Goal: Task Accomplishment & Management: Manage account settings

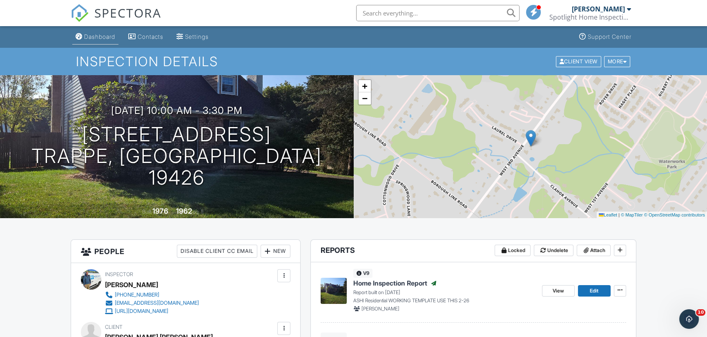
click at [102, 36] on div "Dashboard" at bounding box center [99, 36] width 31 height 7
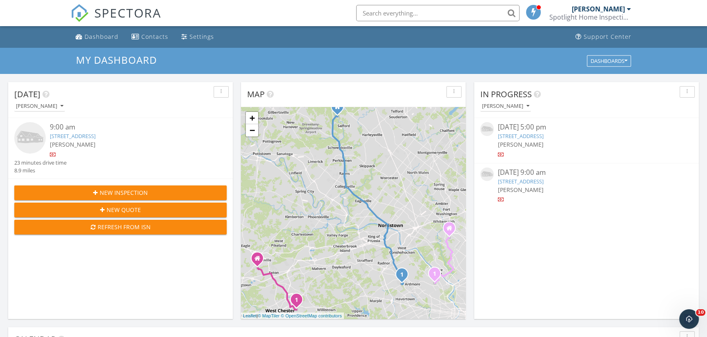
click at [512, 176] on div "[DATE] 9:00 am" at bounding box center [586, 172] width 177 height 10
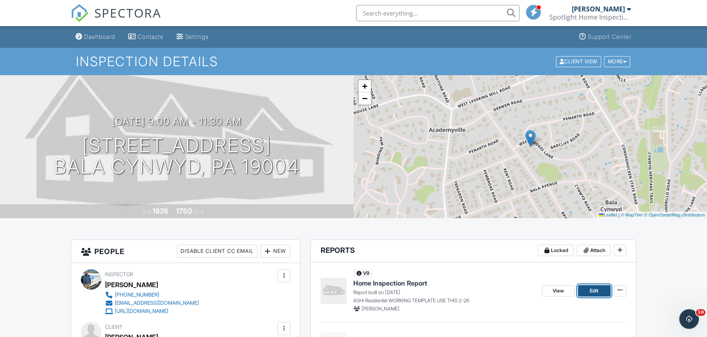
click at [599, 293] on link "Edit" at bounding box center [594, 290] width 33 height 11
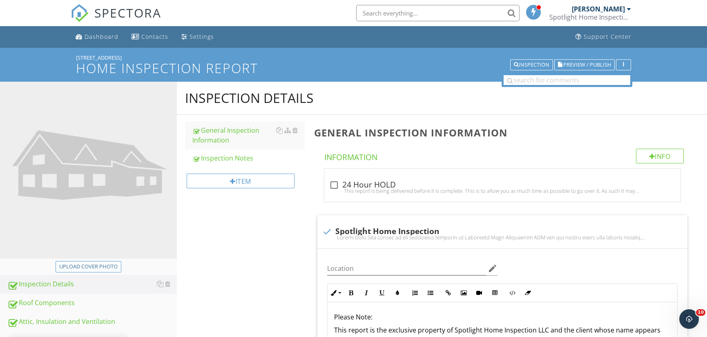
click at [106, 265] on div "Upload cover photo" at bounding box center [88, 267] width 58 height 8
type input "C:\fakepath\20250929_082834.jpg"
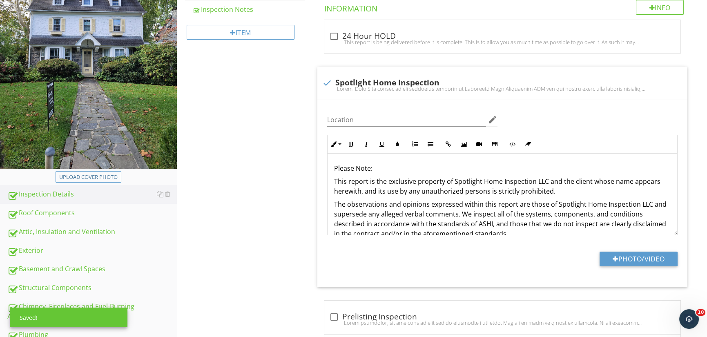
scroll to position [163, 0]
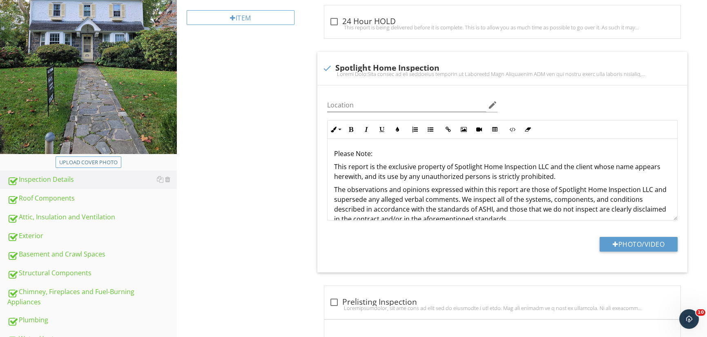
drag, startPoint x: 59, startPoint y: 197, endPoint x: 266, endPoint y: 265, distance: 218.1
click at [59, 197] on div "Roof Components" at bounding box center [91, 198] width 169 height 11
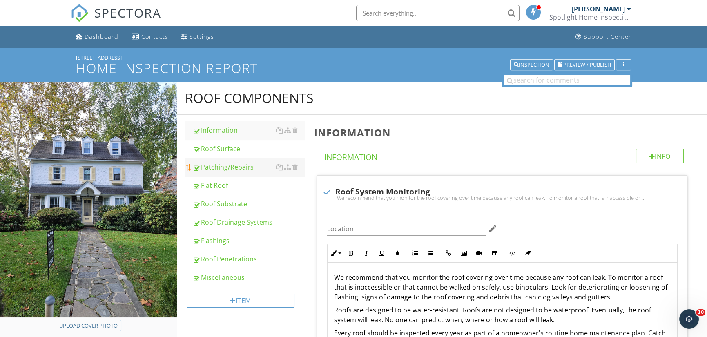
click at [223, 164] on div "Patching/Repairs" at bounding box center [248, 167] width 112 height 10
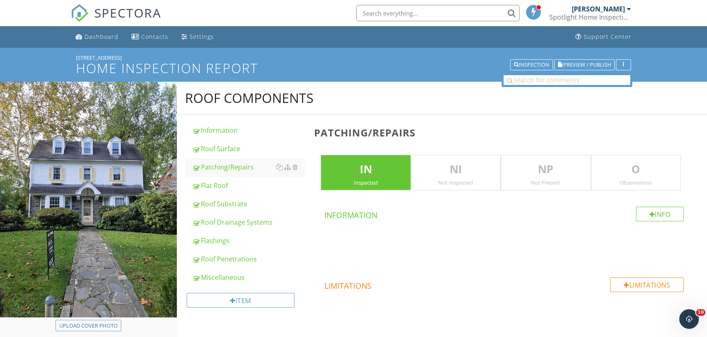
click at [646, 170] on p "O" at bounding box center [635, 169] width 89 height 16
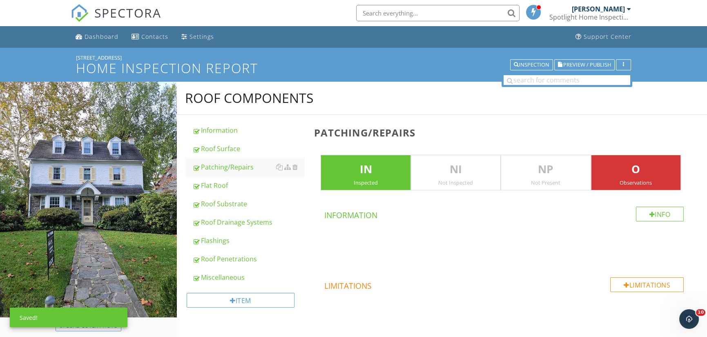
scroll to position [123, 0]
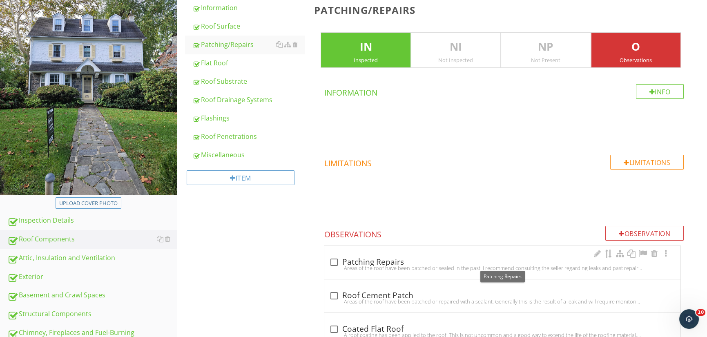
click at [338, 261] on div at bounding box center [334, 262] width 14 height 14
checkbox input "true"
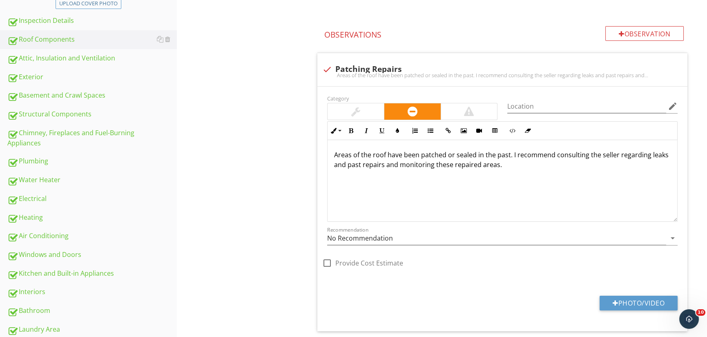
scroll to position [368, 0]
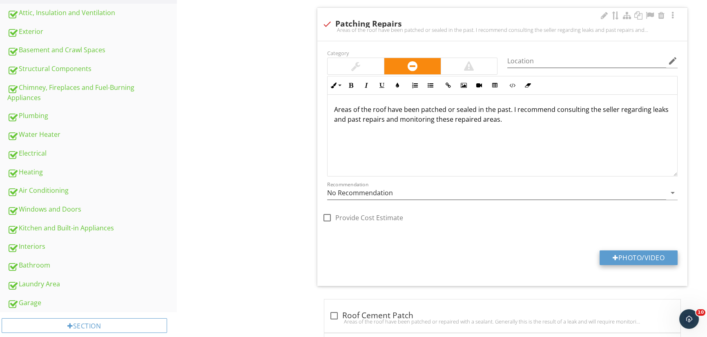
click at [637, 259] on button "Photo/Video" at bounding box center [638, 257] width 78 height 15
type input "C:\fakepath\20250929_120947.jpg"
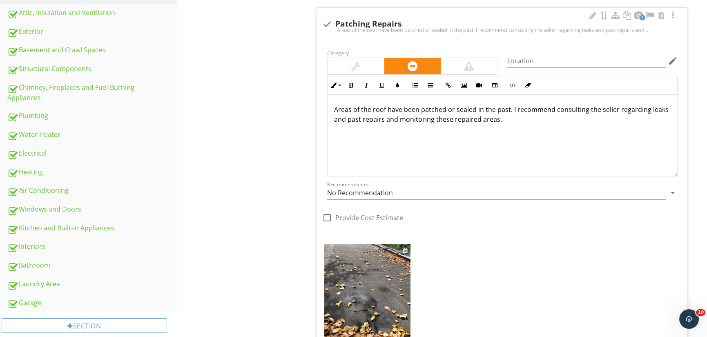
click at [388, 295] on img at bounding box center [367, 301] width 86 height 115
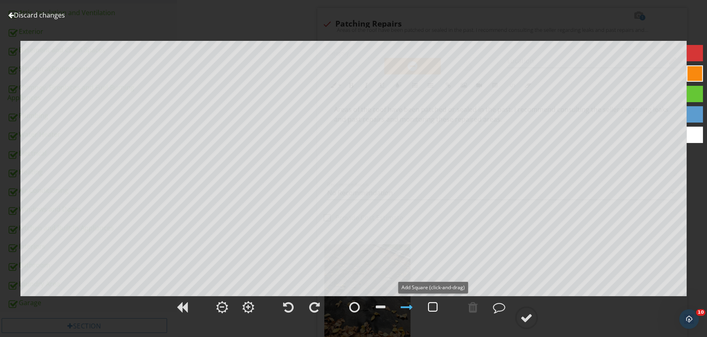
click at [434, 307] on div at bounding box center [433, 307] width 10 height 12
click at [501, 306] on div at bounding box center [499, 307] width 12 height 12
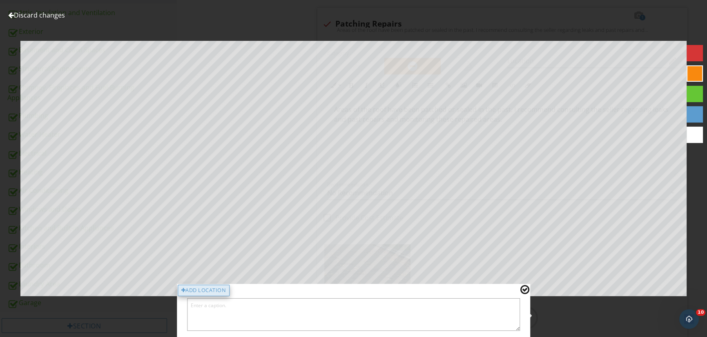
drag, startPoint x: 231, startPoint y: 289, endPoint x: 225, endPoint y: 289, distance: 6.1
click at [227, 289] on div "Add Location" at bounding box center [354, 310] width 354 height 53
click at [223, 289] on div "Add Location" at bounding box center [204, 290] width 52 height 11
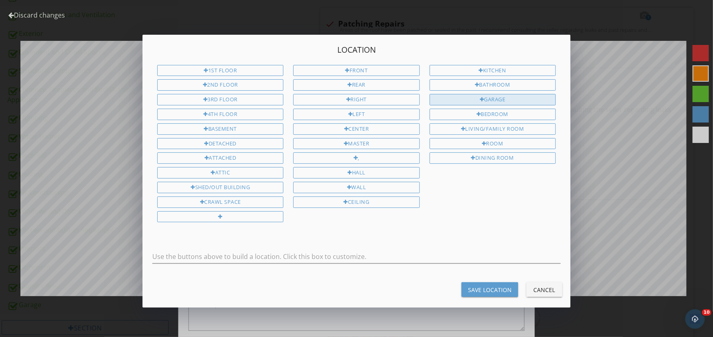
click at [503, 97] on div "Garage" at bounding box center [493, 99] width 126 height 11
type input "Garage"
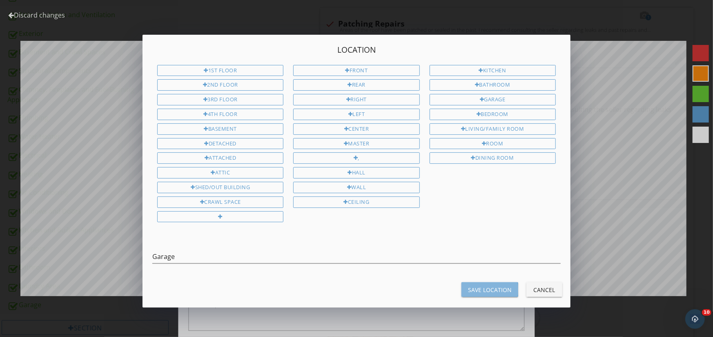
click at [506, 285] on div "Save Location" at bounding box center [490, 289] width 44 height 9
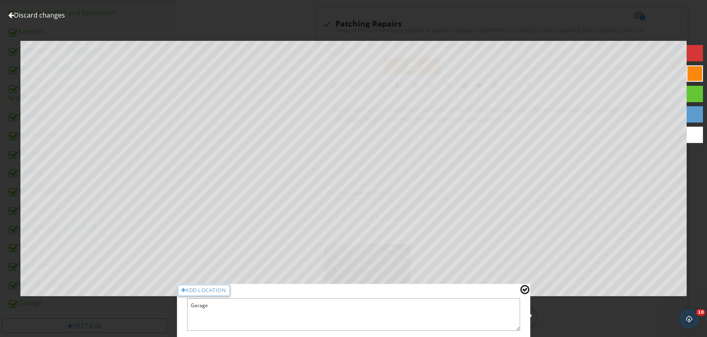
click at [526, 288] on div at bounding box center [524, 289] width 9 height 11
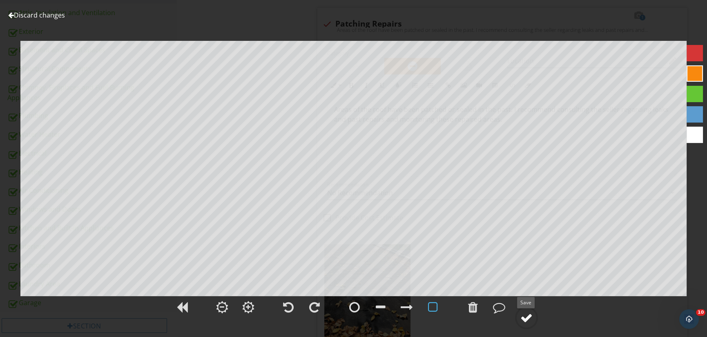
click at [525, 316] on div at bounding box center [526, 318] width 12 height 12
type textarea "Garage"
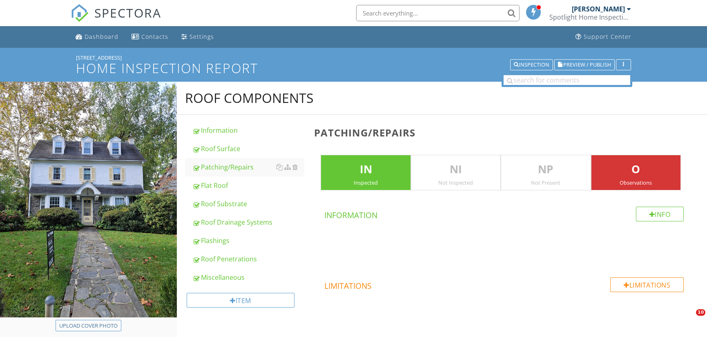
scroll to position [368, 0]
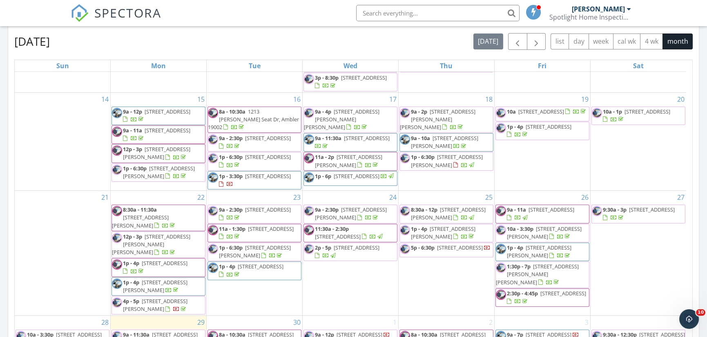
scroll to position [490, 0]
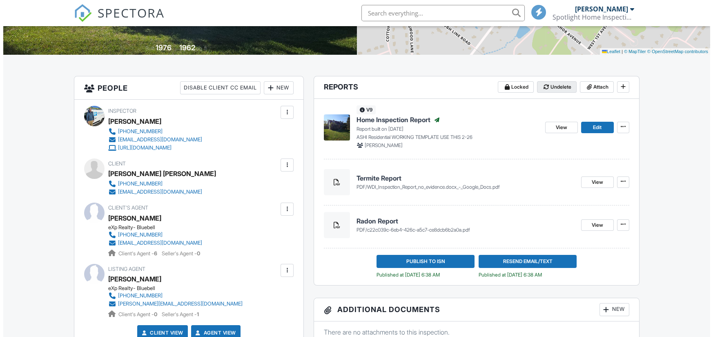
scroll to position [163, 0]
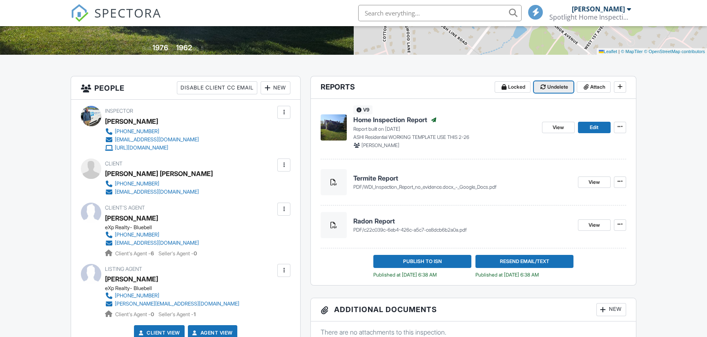
click at [555, 87] on span "Undelete" at bounding box center [557, 87] width 21 height 8
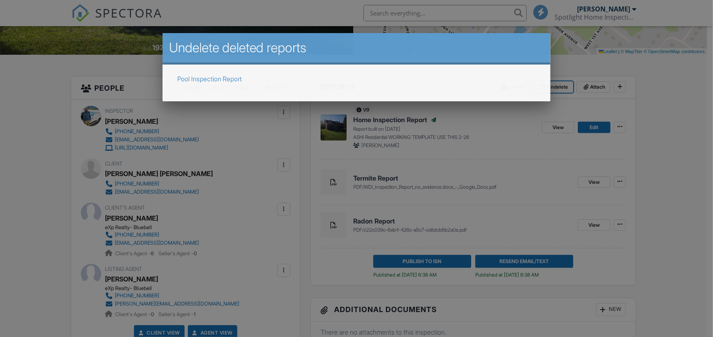
scroll to position [0, 0]
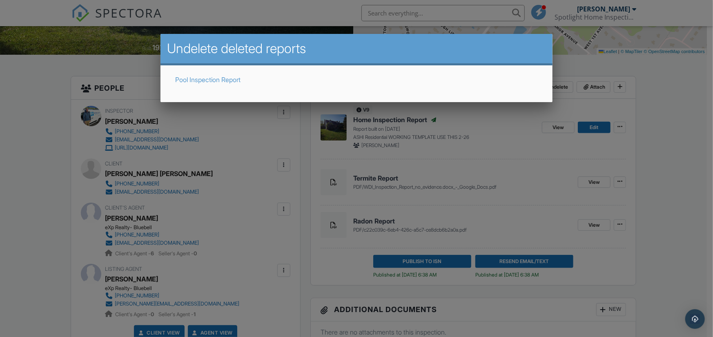
click at [219, 78] on link "Pool Inspection Report" at bounding box center [207, 80] width 65 height 8
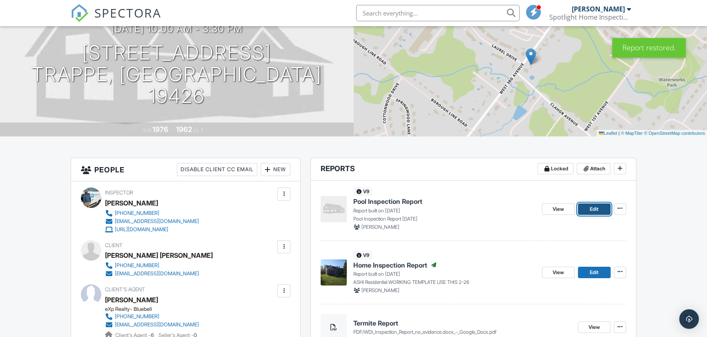
click at [599, 211] on link "Edit" at bounding box center [594, 208] width 33 height 11
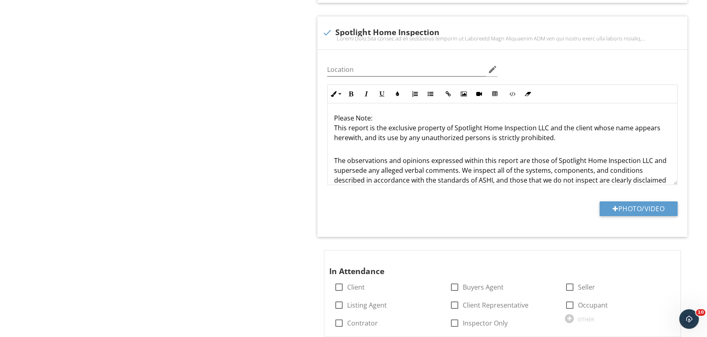
scroll to position [490, 0]
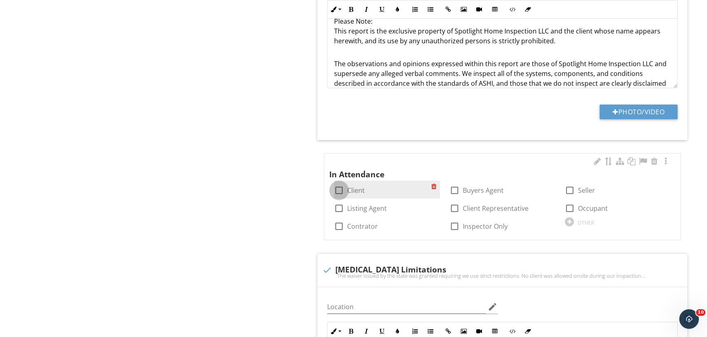
click at [339, 189] on div at bounding box center [339, 190] width 14 height 14
checkbox input "true"
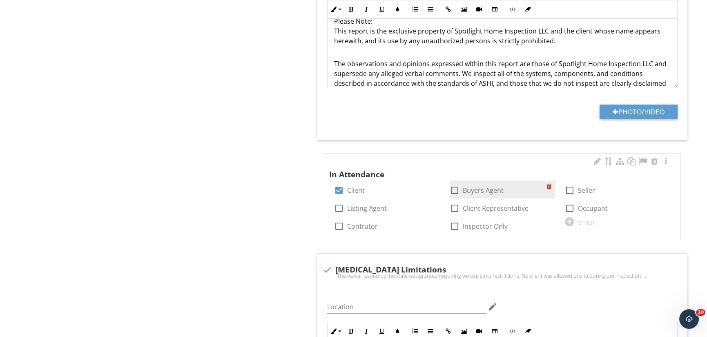
click at [454, 190] on div at bounding box center [455, 190] width 14 height 14
checkbox input "true"
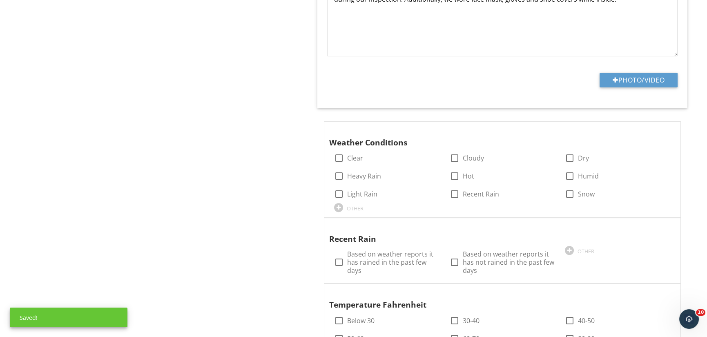
scroll to position [858, 0]
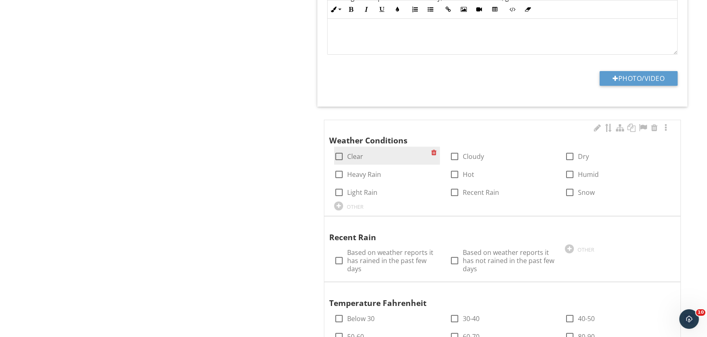
click at [339, 154] on div at bounding box center [339, 156] width 14 height 14
checkbox input "true"
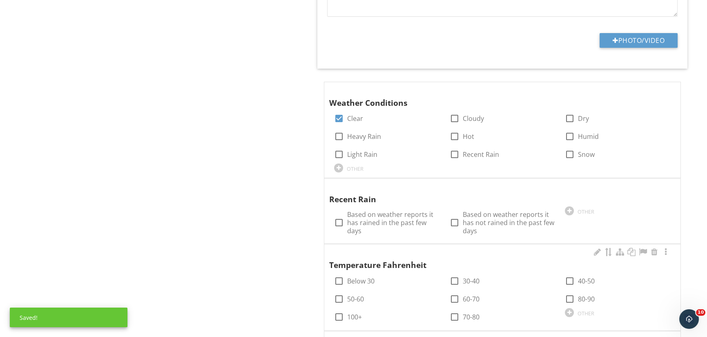
scroll to position [939, 0]
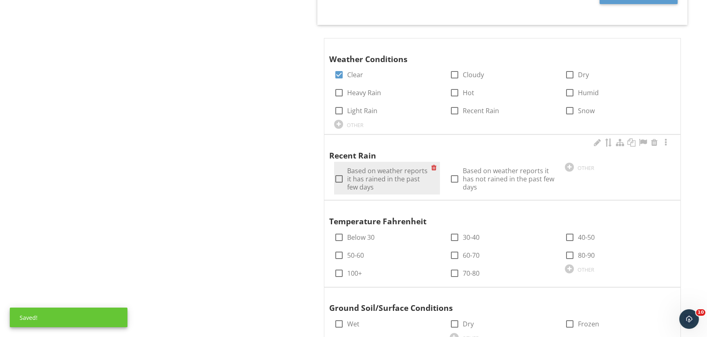
click at [339, 177] on div at bounding box center [339, 179] width 14 height 14
checkbox input "true"
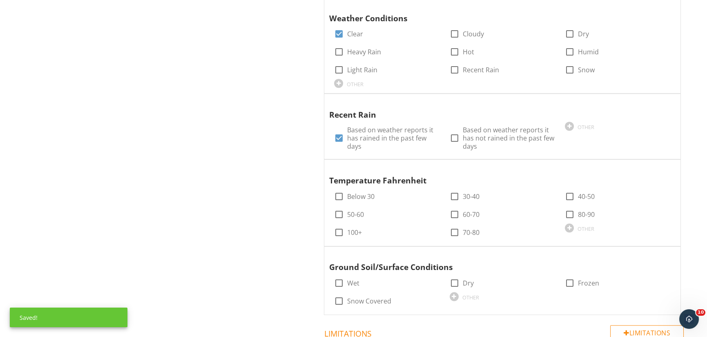
scroll to position [1048, 0]
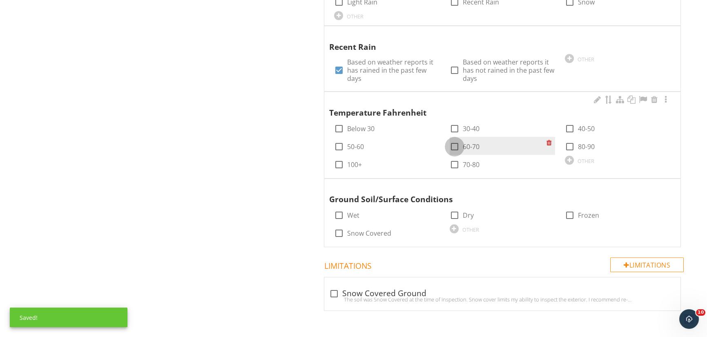
click at [458, 143] on div at bounding box center [455, 147] width 14 height 14
click at [458, 145] on div at bounding box center [455, 147] width 14 height 14
checkbox input "false"
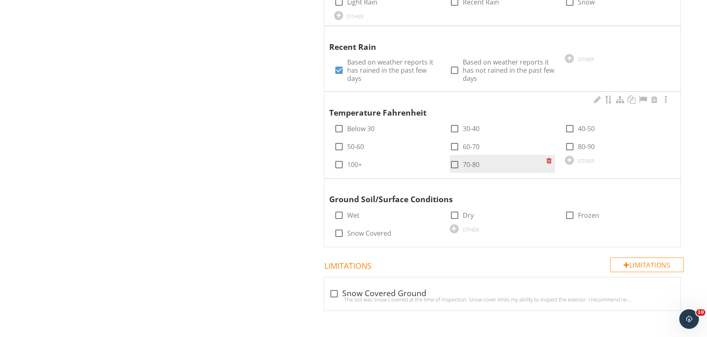
click at [454, 162] on div at bounding box center [455, 165] width 14 height 14
checkbox input "true"
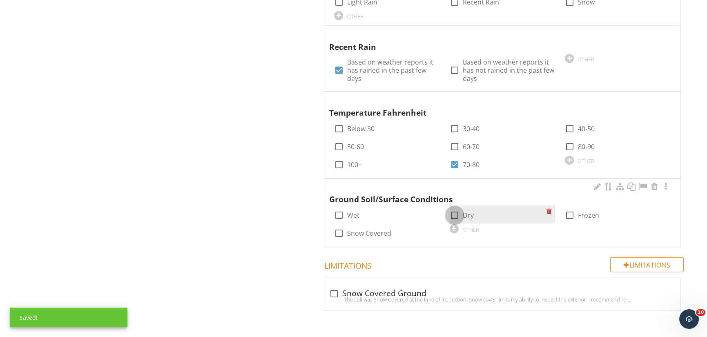
click at [457, 213] on div at bounding box center [455, 215] width 14 height 14
checkbox input "true"
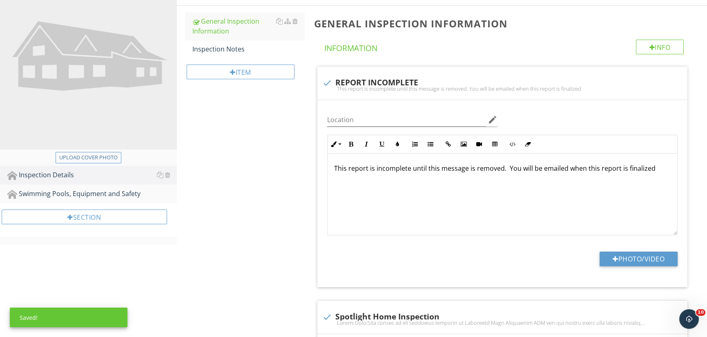
scroll to position [0, 0]
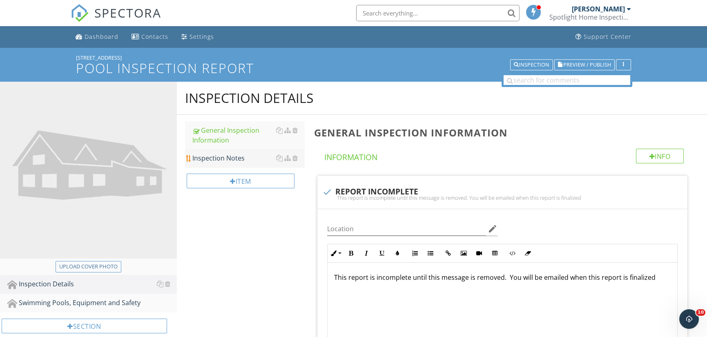
click at [234, 156] on div "Inspection Notes" at bounding box center [248, 158] width 112 height 10
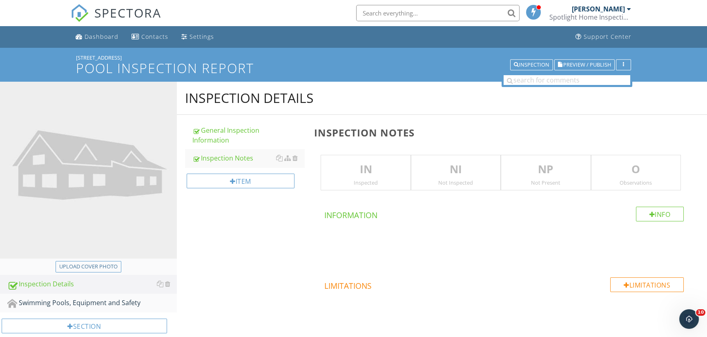
click at [369, 170] on p "IN" at bounding box center [365, 169] width 89 height 16
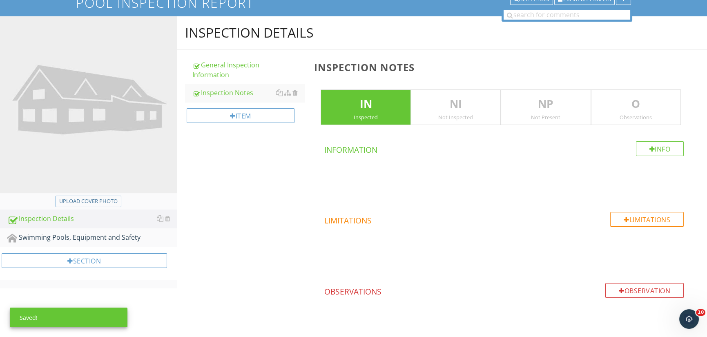
scroll to position [91, 0]
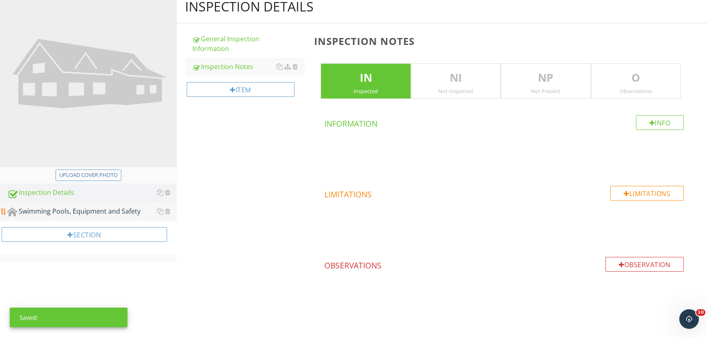
click at [115, 212] on div "Swimming Pools, Equipment and Safety" at bounding box center [91, 211] width 169 height 11
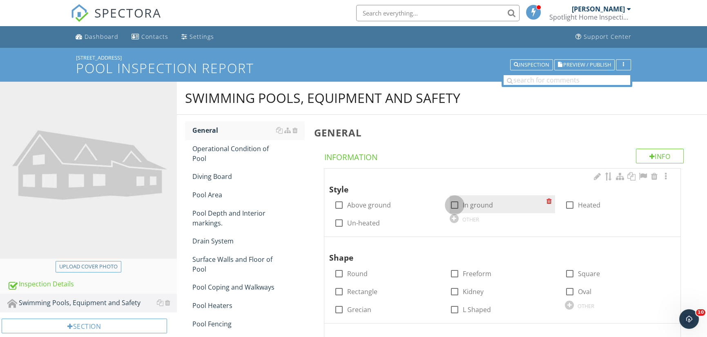
click at [457, 200] on div at bounding box center [455, 205] width 14 height 14
checkbox input "true"
click at [111, 265] on div "Upload cover photo" at bounding box center [88, 267] width 58 height 8
type input "C:\fakepath\20250928_102136.jpg"
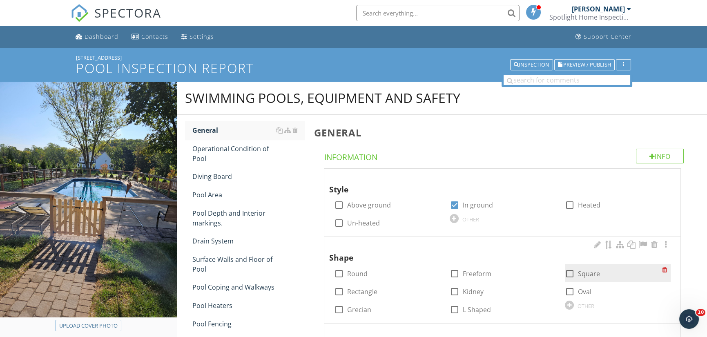
click at [570, 274] on div at bounding box center [570, 274] width 14 height 14
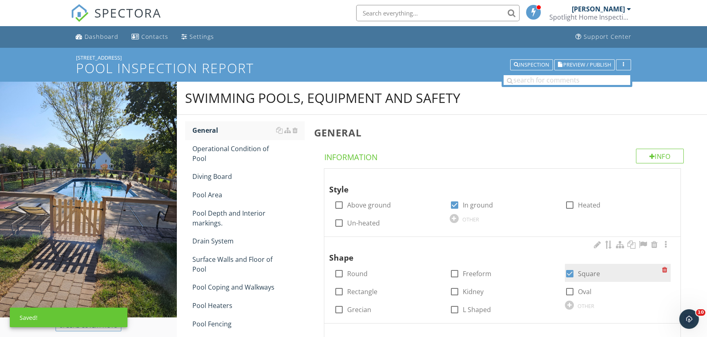
click at [571, 273] on div at bounding box center [570, 274] width 14 height 14
checkbox input "false"
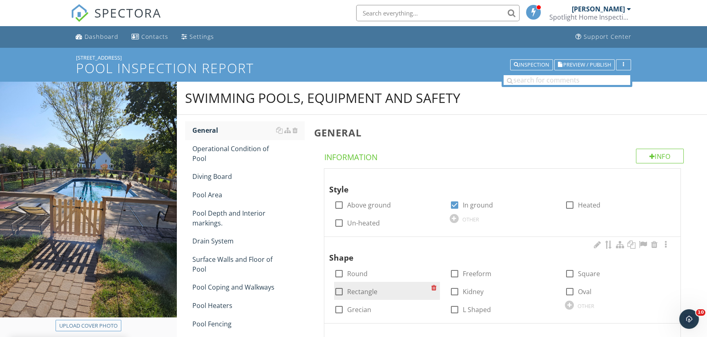
click at [341, 292] on div at bounding box center [339, 292] width 14 height 14
checkbox input "true"
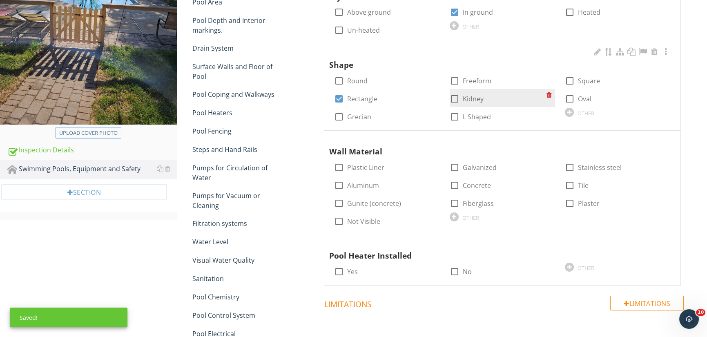
scroll to position [204, 0]
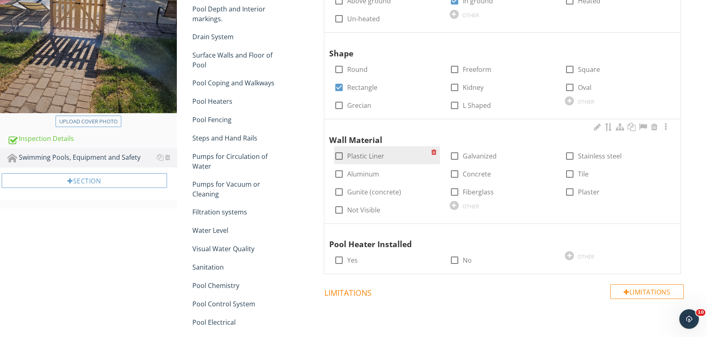
click at [339, 154] on div at bounding box center [339, 156] width 14 height 14
checkbox input "true"
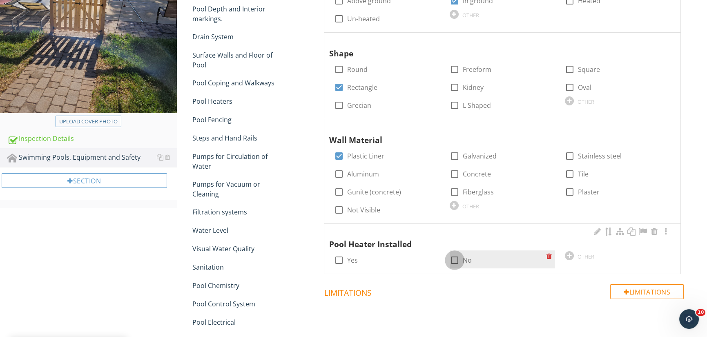
click at [455, 259] on div at bounding box center [455, 260] width 14 height 14
checkbox input "true"
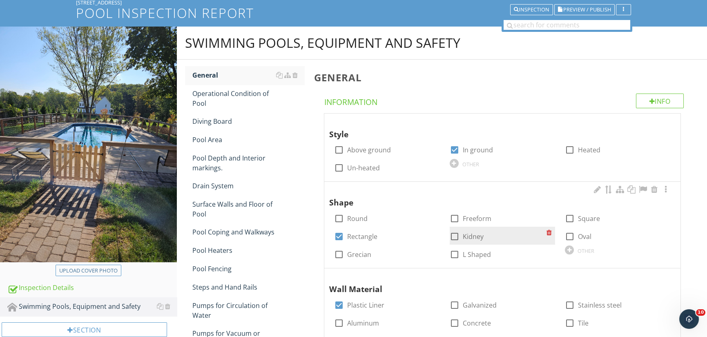
scroll to position [0, 0]
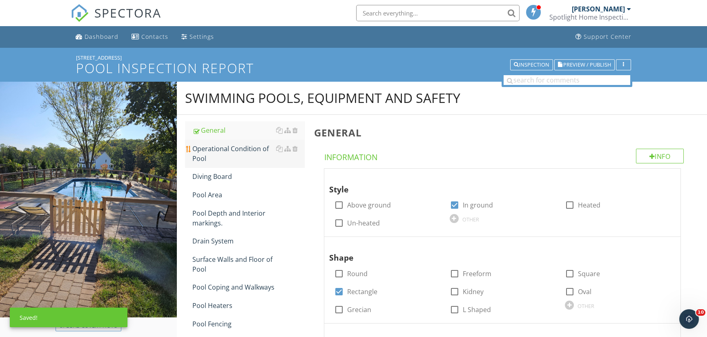
click at [231, 149] on div "Operational Condition of Pool" at bounding box center [248, 154] width 112 height 20
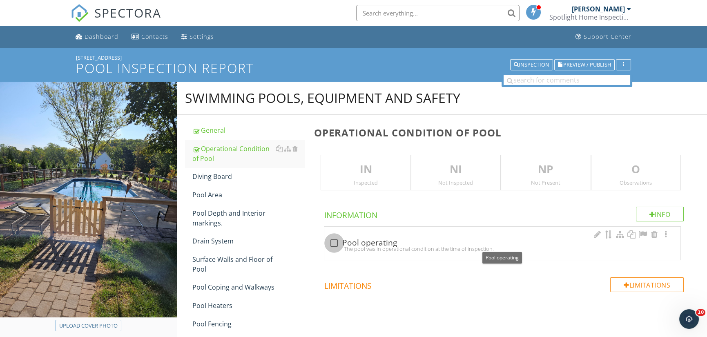
click at [335, 242] on div at bounding box center [334, 243] width 14 height 14
checkbox input "true"
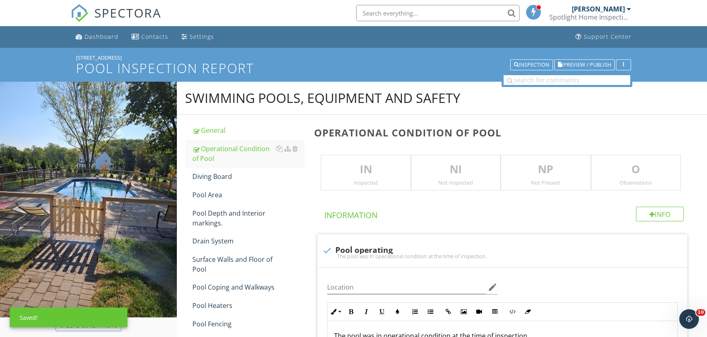
click at [371, 181] on div "Inspected" at bounding box center [365, 182] width 89 height 7
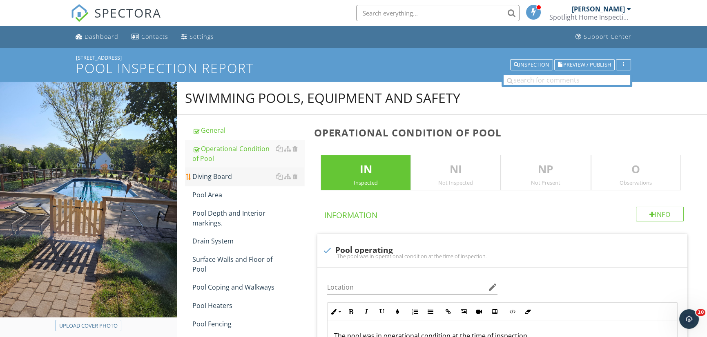
click at [216, 172] on div "Diving Board" at bounding box center [248, 177] width 112 height 10
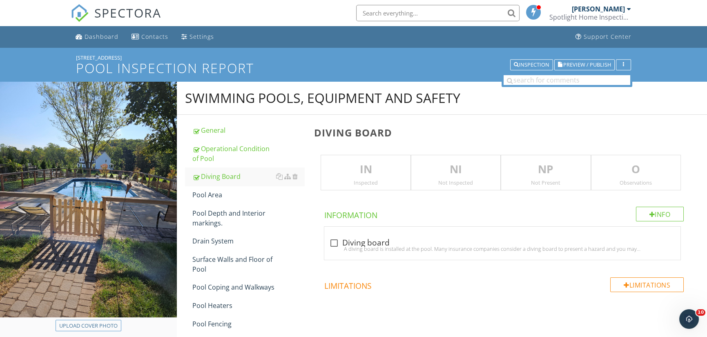
click at [365, 169] on p "IN" at bounding box center [365, 169] width 89 height 16
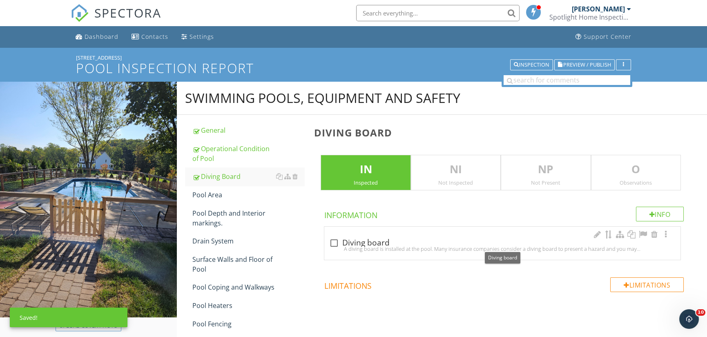
click at [336, 241] on div at bounding box center [334, 243] width 14 height 14
checkbox input "true"
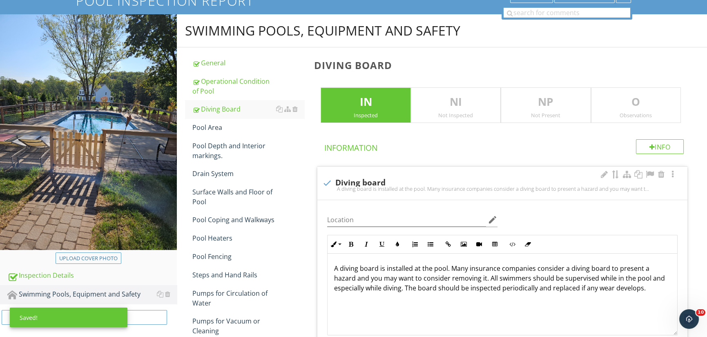
scroll to position [123, 0]
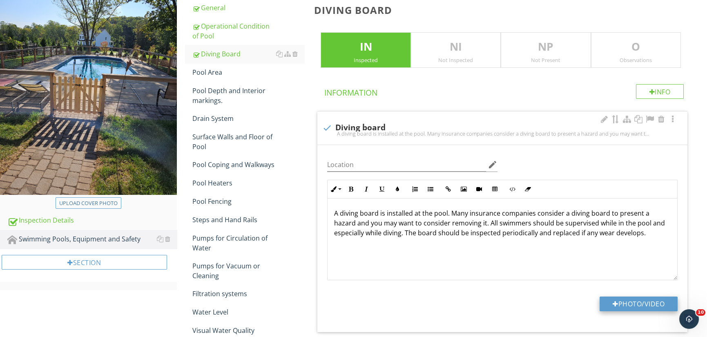
click at [643, 307] on button "Photo/Video" at bounding box center [638, 303] width 78 height 15
type input "C:\fakepath\20250928_102528.jpg"
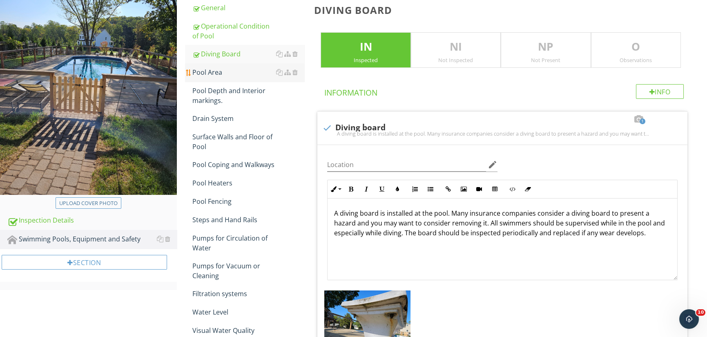
click at [212, 71] on div "Pool Area" at bounding box center [248, 72] width 112 height 10
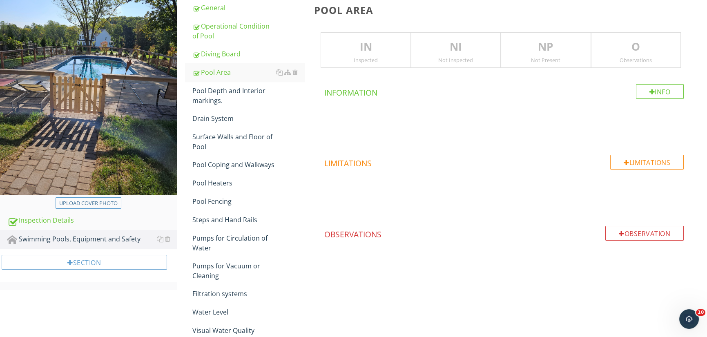
click at [371, 52] on p "IN" at bounding box center [365, 47] width 89 height 16
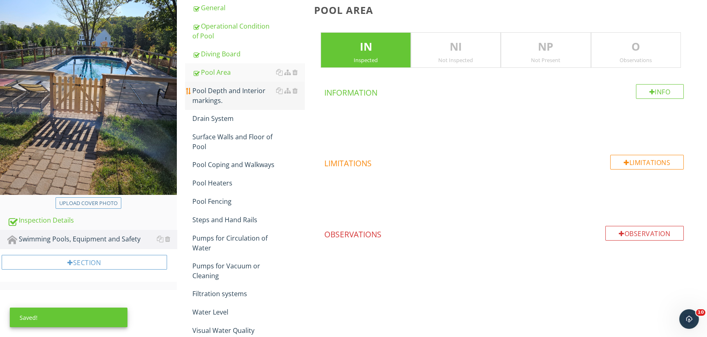
click at [226, 92] on div "Pool Depth and Interior markings." at bounding box center [248, 96] width 112 height 20
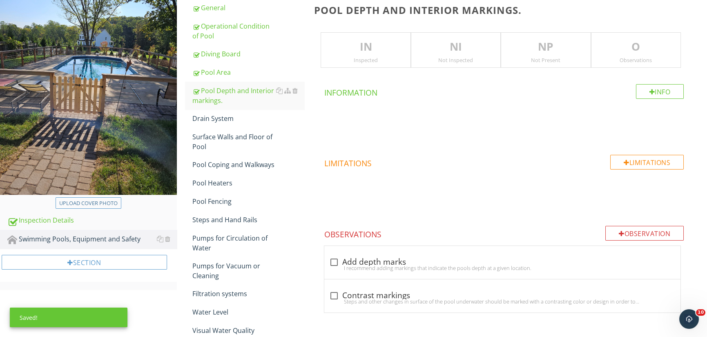
click at [376, 45] on p "IN" at bounding box center [365, 47] width 89 height 16
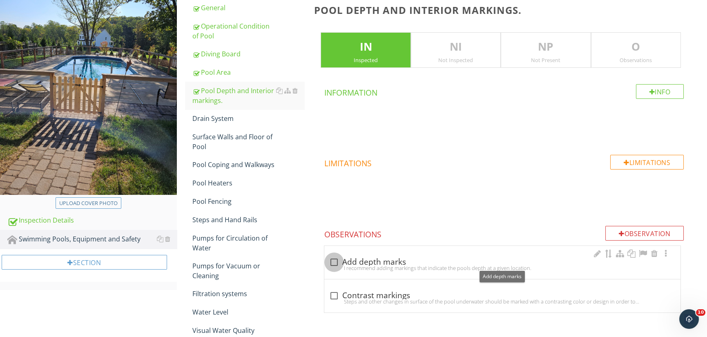
click at [335, 259] on div at bounding box center [334, 262] width 14 height 14
checkbox input "true"
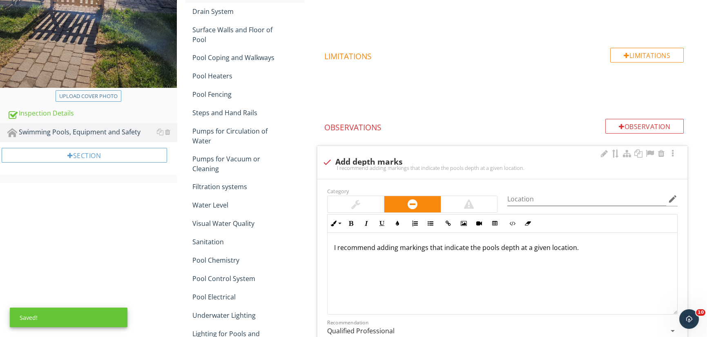
scroll to position [368, 0]
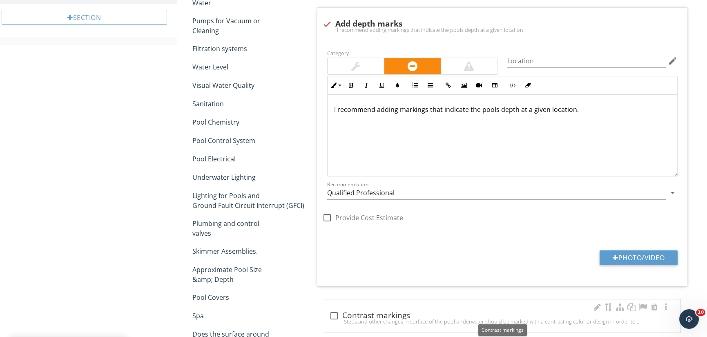
click at [336, 312] on div at bounding box center [334, 316] width 14 height 14
checkbox input "true"
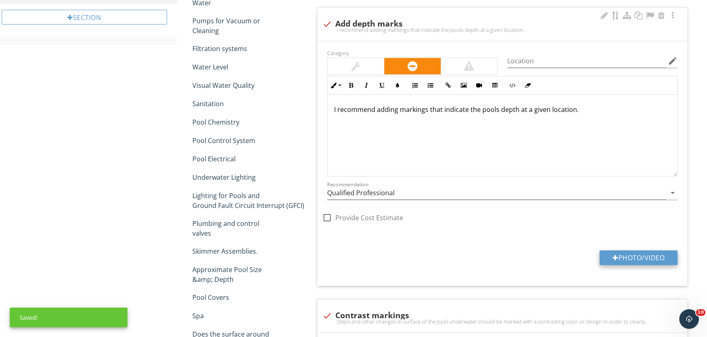
click at [638, 258] on button "Photo/Video" at bounding box center [638, 257] width 78 height 15
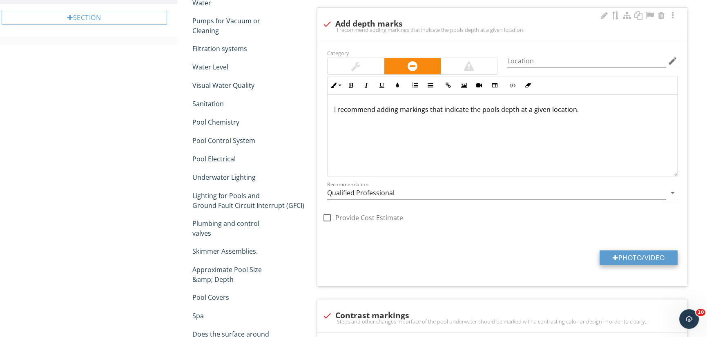
type input "C:\fakepath\20250928_102323.jpg"
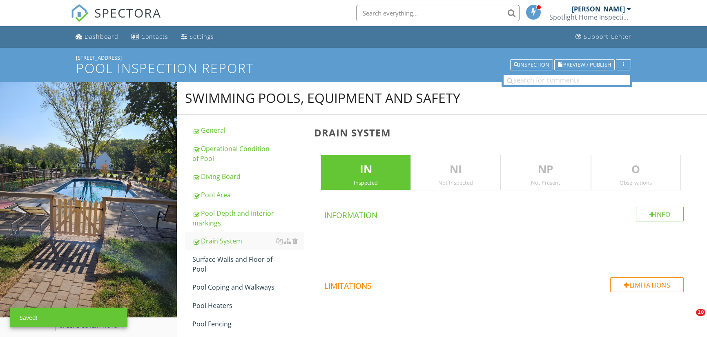
scroll to position [408, 0]
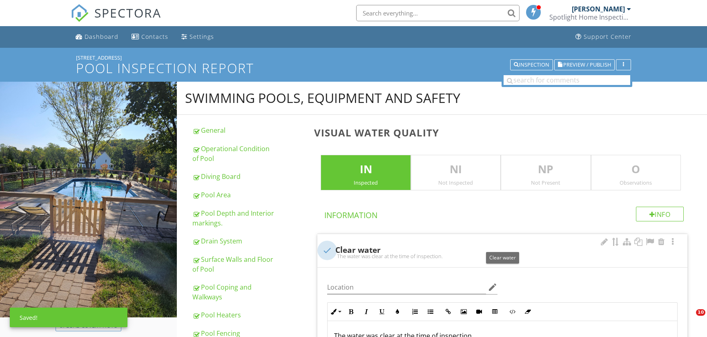
scroll to position [82, 0]
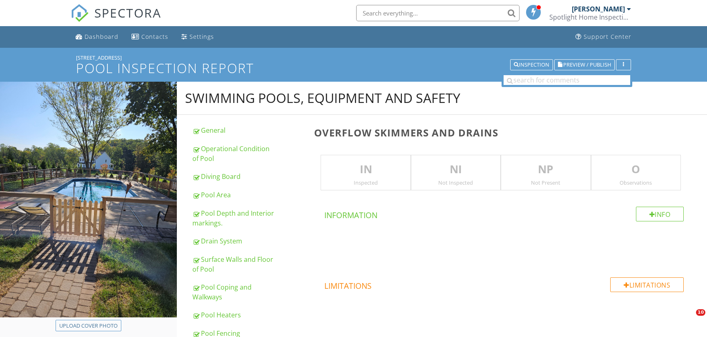
scroll to position [114, 0]
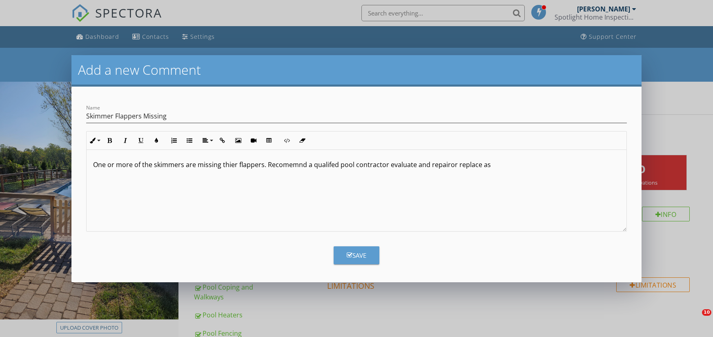
scroll to position [114, 0]
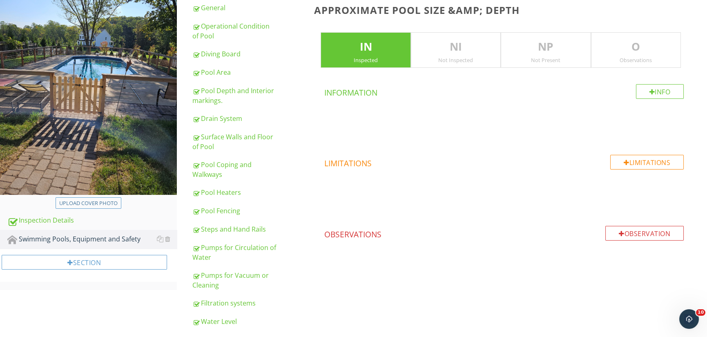
scroll to position [123, 0]
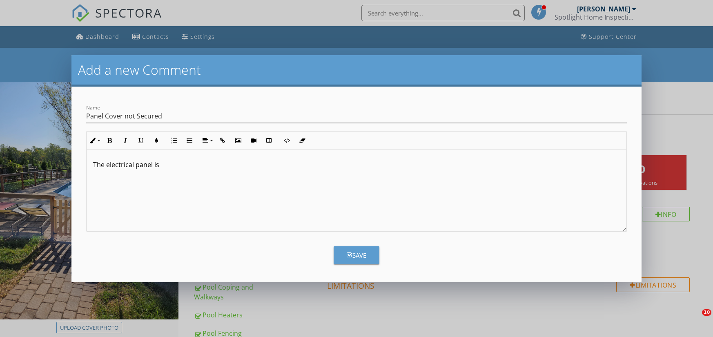
scroll to position [161, 0]
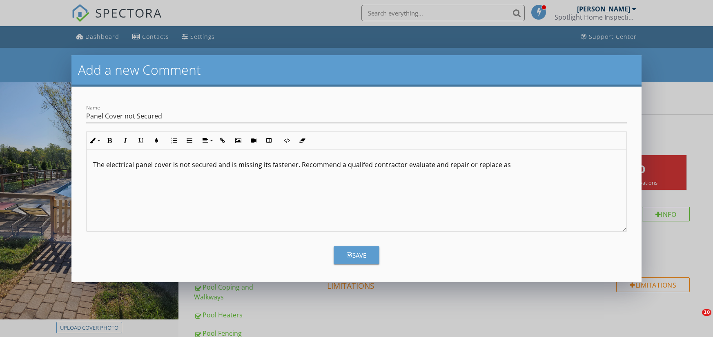
scroll to position [161, 0]
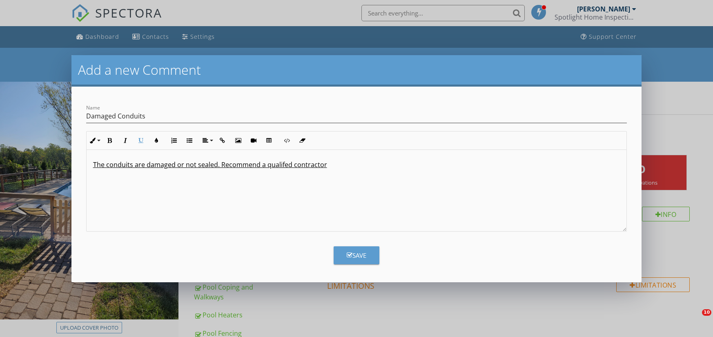
scroll to position [139, 0]
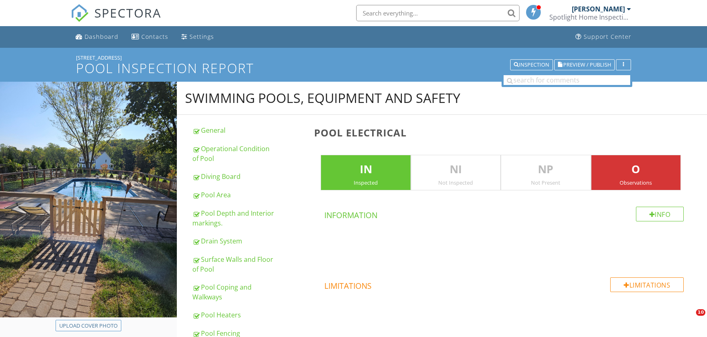
scroll to position [1293, 0]
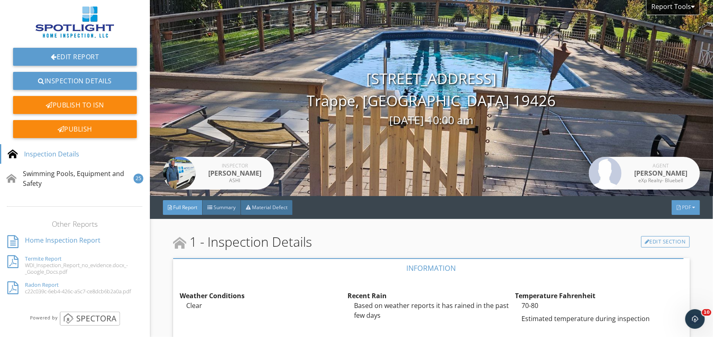
click at [682, 206] on span "PDF" at bounding box center [686, 207] width 9 height 7
click at [677, 232] on link "Full Report" at bounding box center [675, 239] width 65 height 20
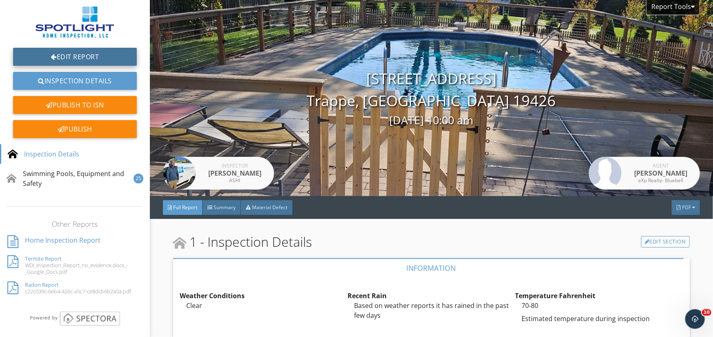
click at [74, 58] on link "Edit Report" at bounding box center [75, 57] width 124 height 18
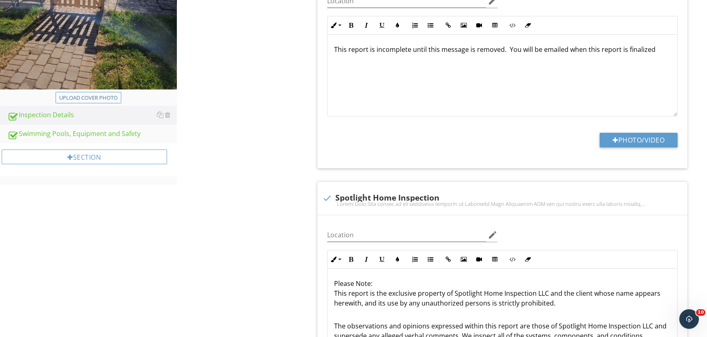
scroll to position [245, 0]
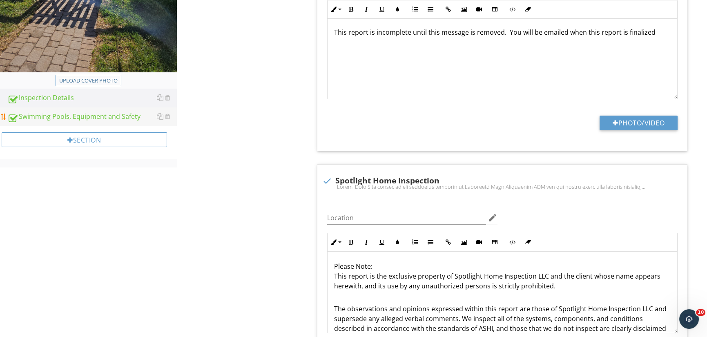
click at [82, 113] on div "Swimming Pools, Equipment and Safety" at bounding box center [91, 116] width 169 height 11
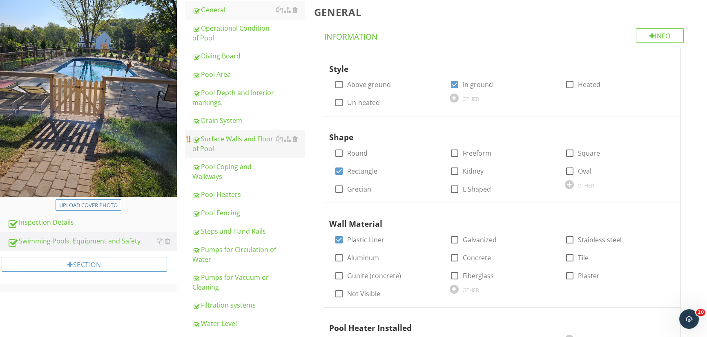
scroll to position [123, 0]
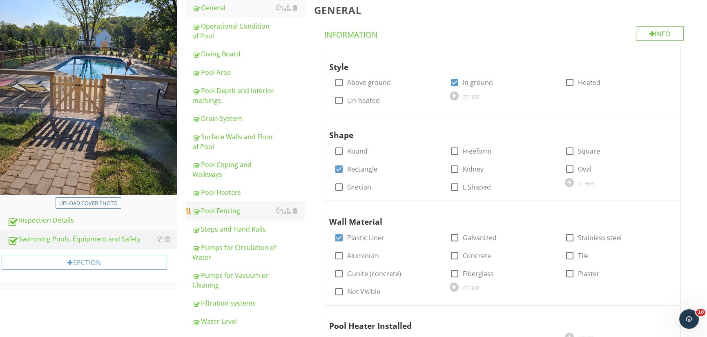
click at [232, 209] on div "Pool Fencing" at bounding box center [248, 211] width 112 height 10
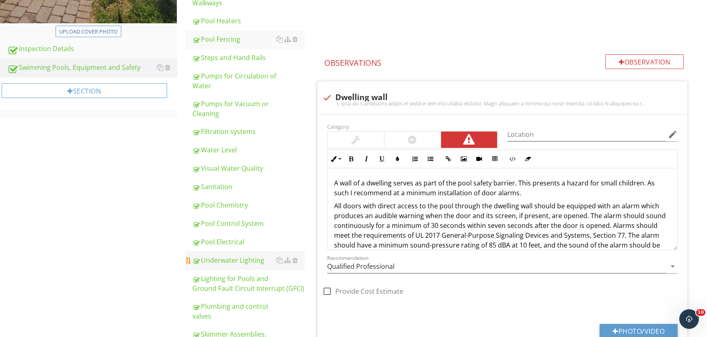
scroll to position [312, 0]
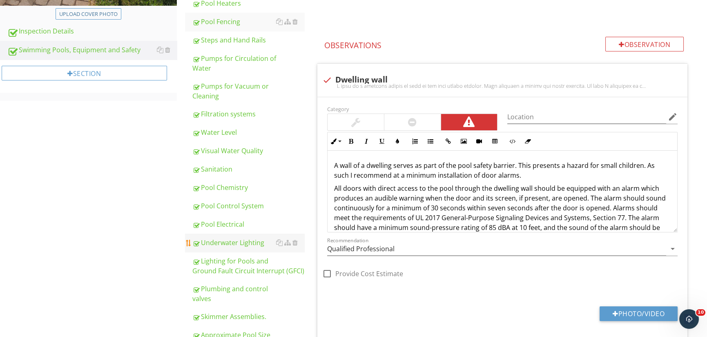
click at [232, 242] on div "Underwater Lighting" at bounding box center [248, 243] width 112 height 10
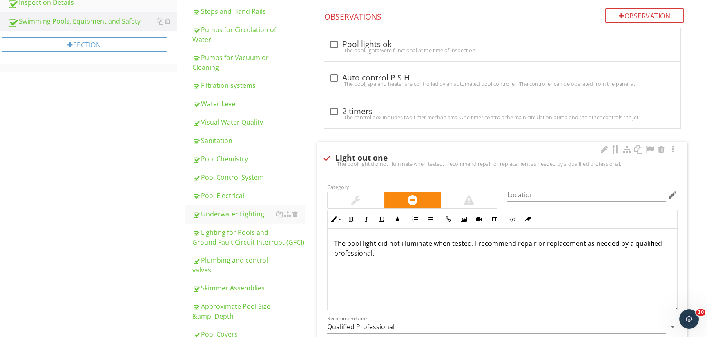
scroll to position [393, 0]
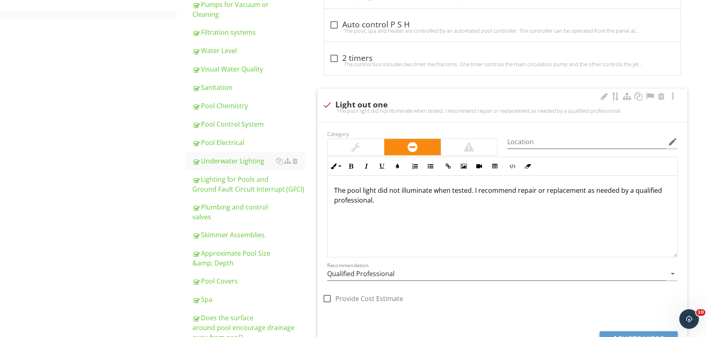
click at [466, 146] on div at bounding box center [469, 147] width 10 height 10
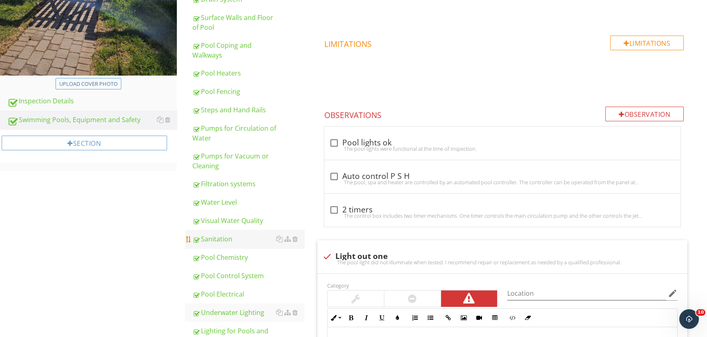
scroll to position [283, 0]
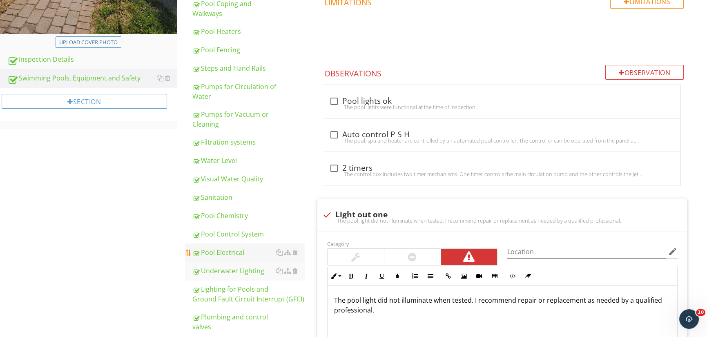
click at [226, 252] on div "Pool Electrical" at bounding box center [248, 252] width 112 height 10
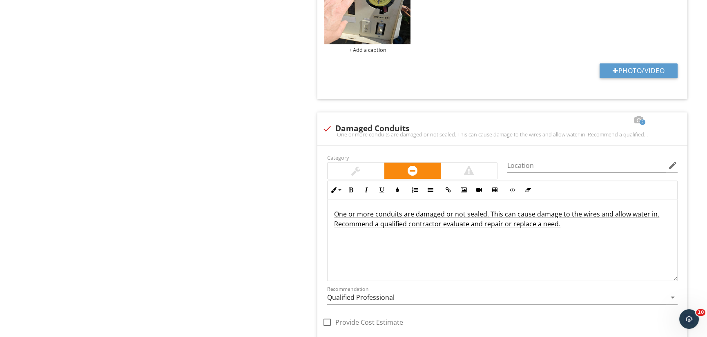
scroll to position [1223, 0]
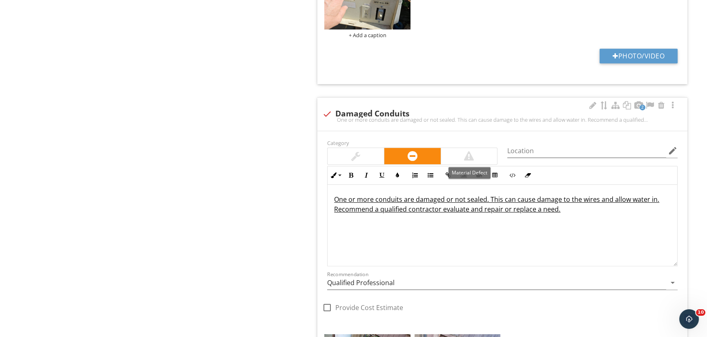
click at [477, 151] on div at bounding box center [469, 156] width 56 height 16
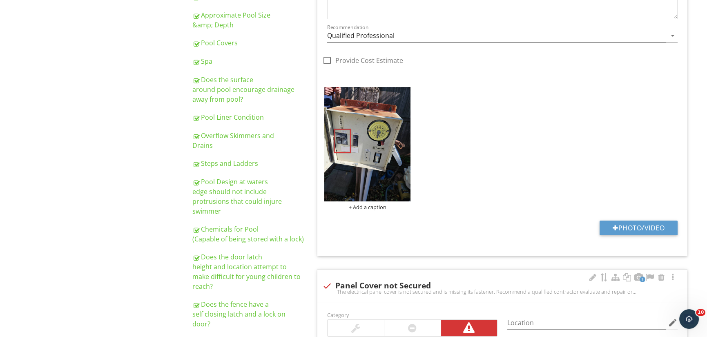
scroll to position [522, 0]
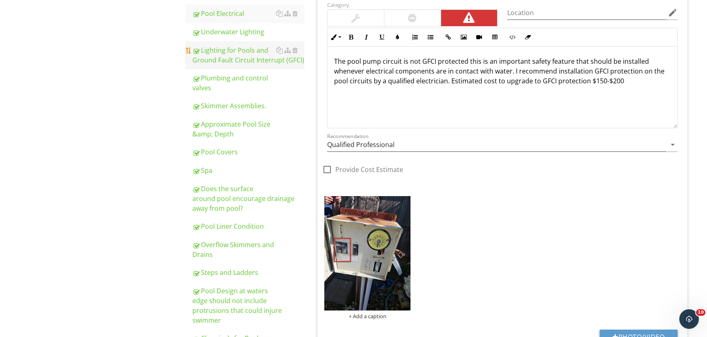
click at [246, 61] on div "Lighting for Pools and Ground Fault Circuit Interrupt (GFCI)" at bounding box center [248, 55] width 112 height 20
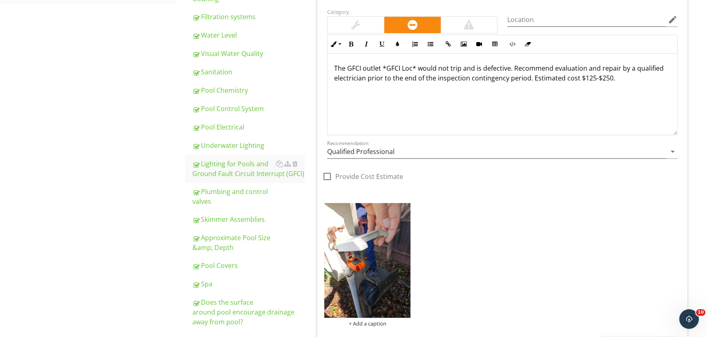
scroll to position [318, 0]
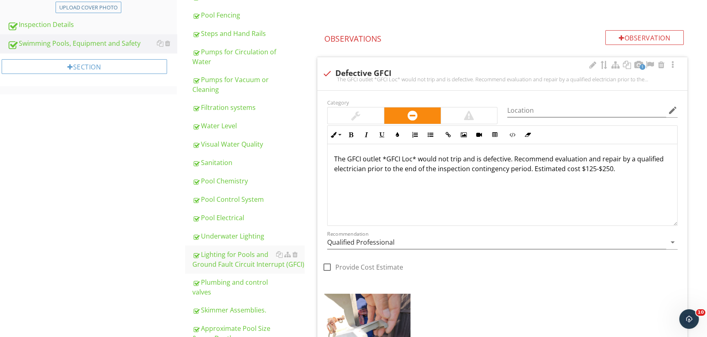
click at [471, 114] on div at bounding box center [469, 116] width 10 height 10
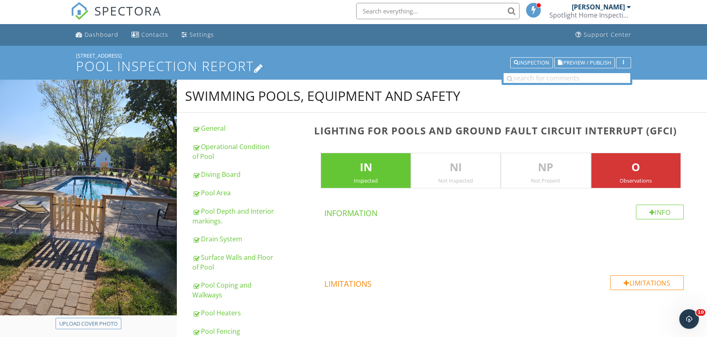
scroll to position [0, 0]
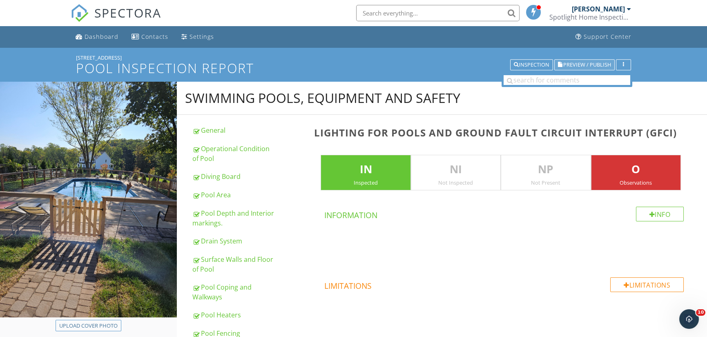
click at [602, 60] on button "Preview / Publish" at bounding box center [584, 64] width 60 height 11
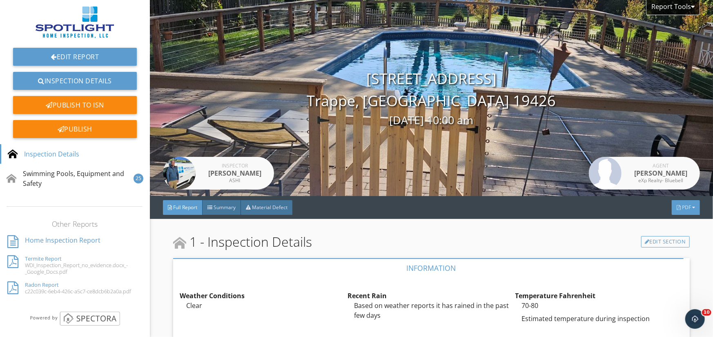
click at [692, 208] on div at bounding box center [693, 207] width 3 height 5
click at [672, 241] on div "Full Report" at bounding box center [675, 241] width 52 height 10
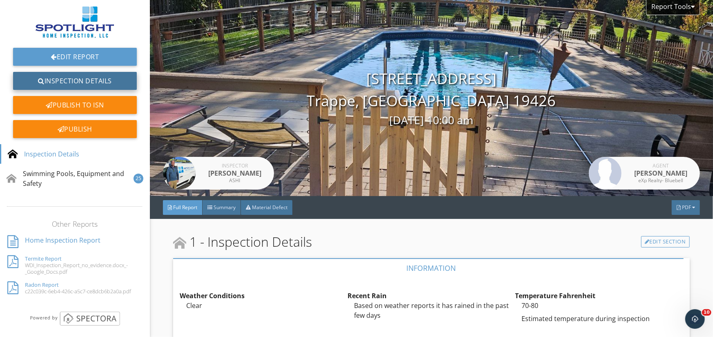
click at [74, 76] on link "Inspection Details" at bounding box center [75, 81] width 124 height 18
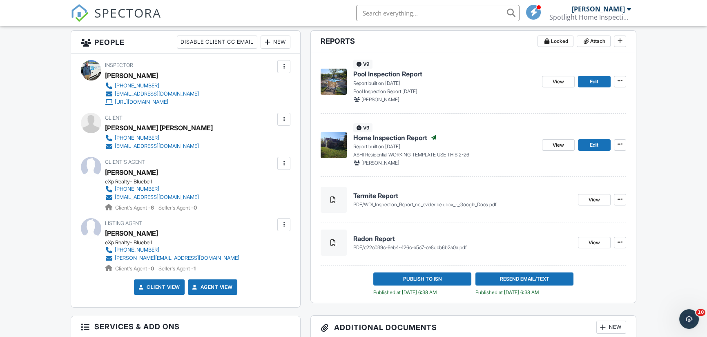
scroll to position [163, 0]
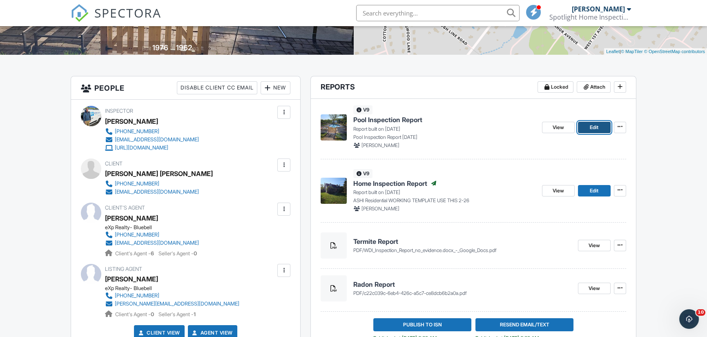
click at [596, 127] on span "Edit" at bounding box center [594, 127] width 9 height 8
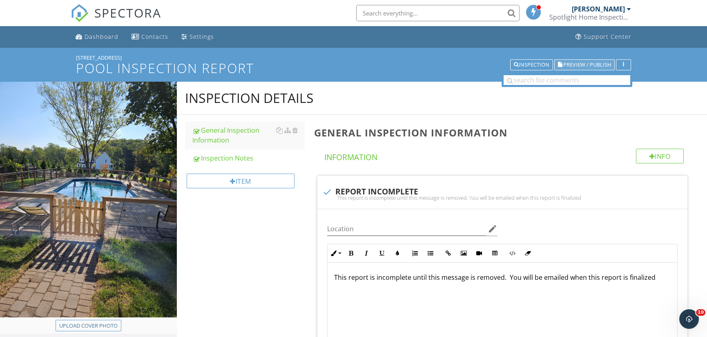
click at [584, 65] on span "Preview / Publish" at bounding box center [587, 64] width 48 height 5
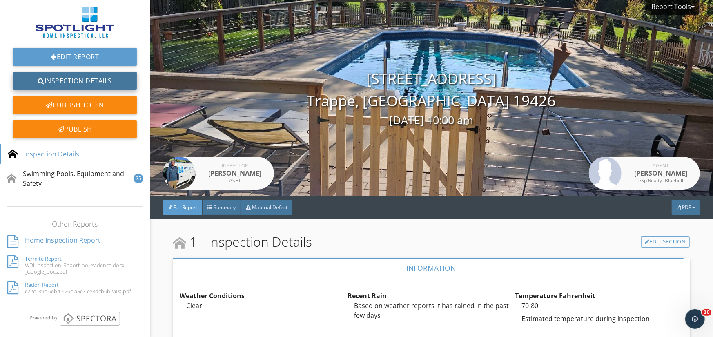
click at [64, 81] on link "Inspection Details" at bounding box center [75, 81] width 124 height 18
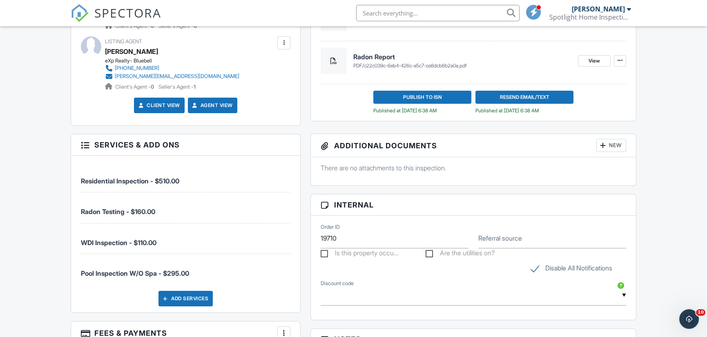
scroll to position [408, 0]
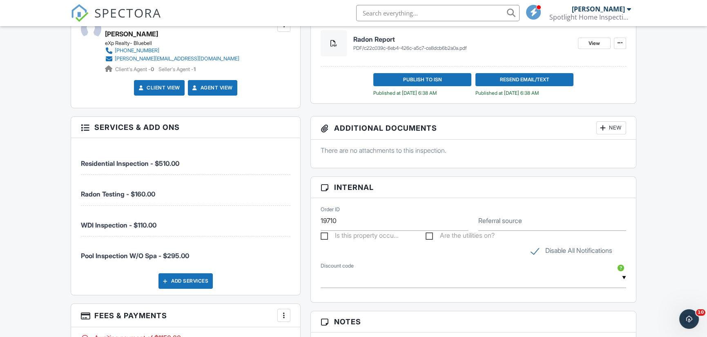
click at [534, 249] on label "Disable All Notifications" at bounding box center [571, 252] width 81 height 10
checkbox input "false"
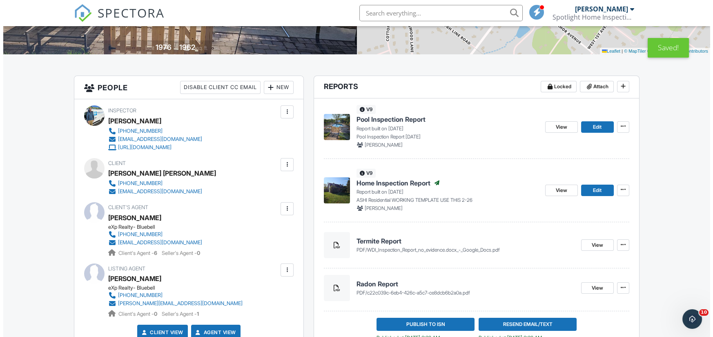
scroll to position [163, 0]
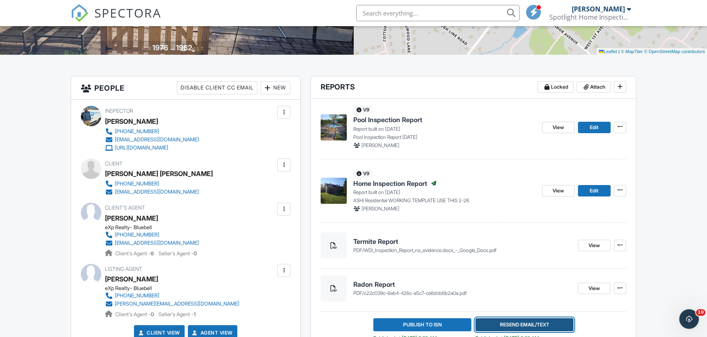
click at [532, 324] on span "Resend Email/Text" at bounding box center [523, 325] width 49 height 8
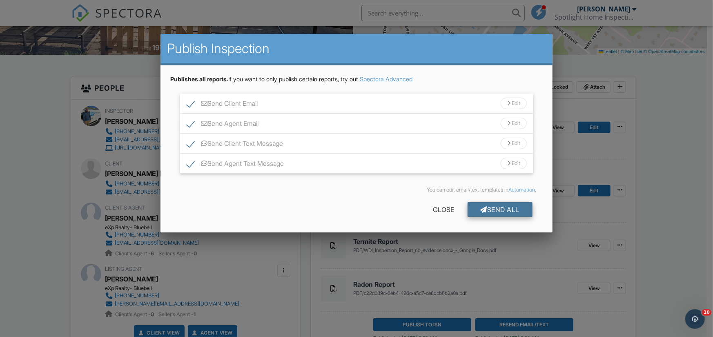
click at [504, 208] on div "Send All" at bounding box center [500, 209] width 65 height 15
